Goal: Information Seeking & Learning: Learn about a topic

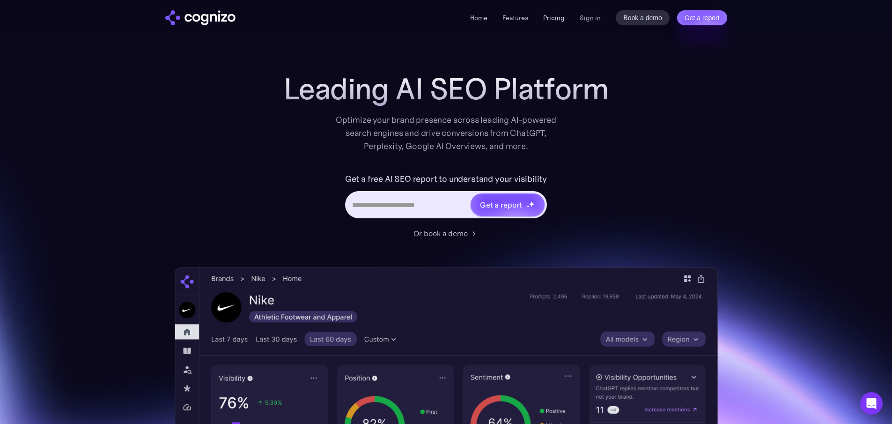
click at [559, 19] on link "Pricing" at bounding box center [554, 18] width 22 height 8
